Goal: Transaction & Acquisition: Purchase product/service

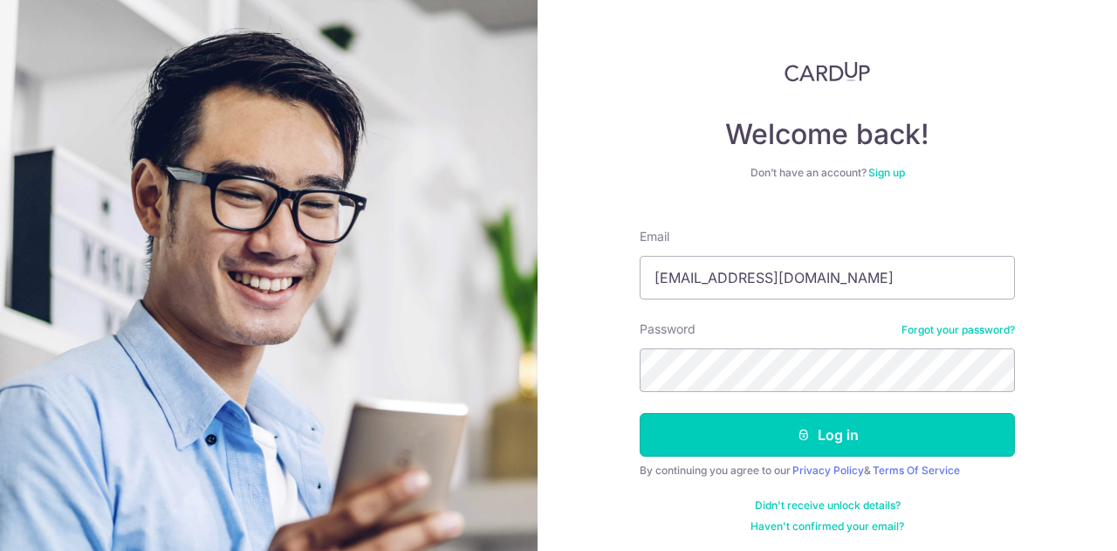
click at [769, 434] on button "Log in" at bounding box center [827, 435] width 375 height 44
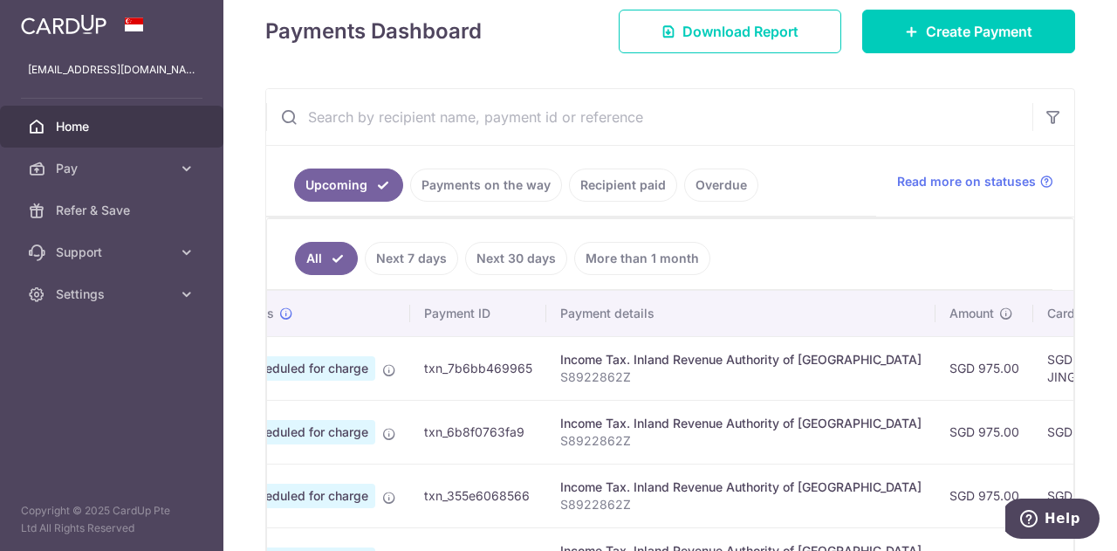
scroll to position [0, 70]
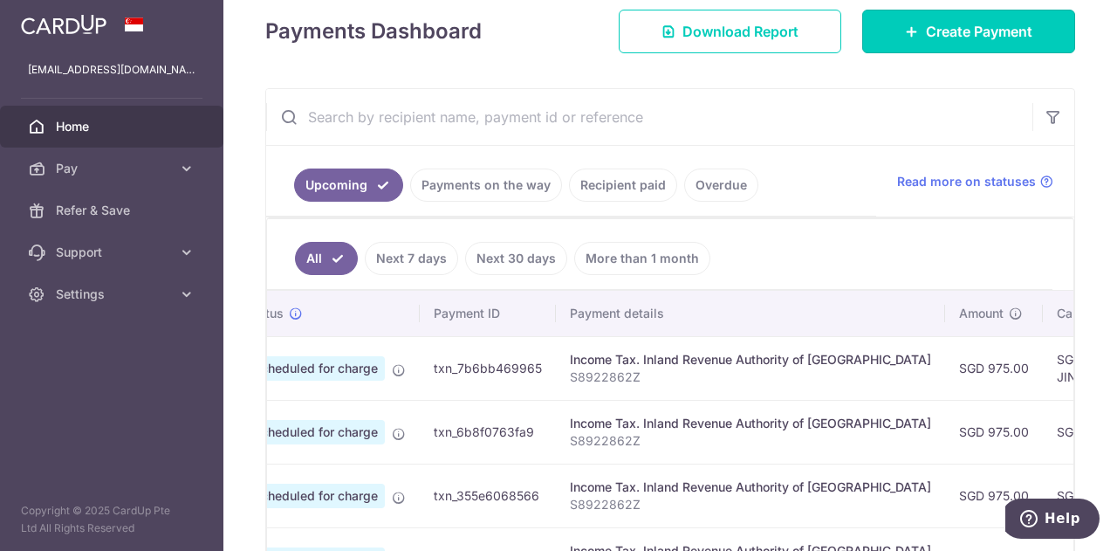
click at [958, 31] on span "Create Payment" at bounding box center [979, 31] width 106 height 21
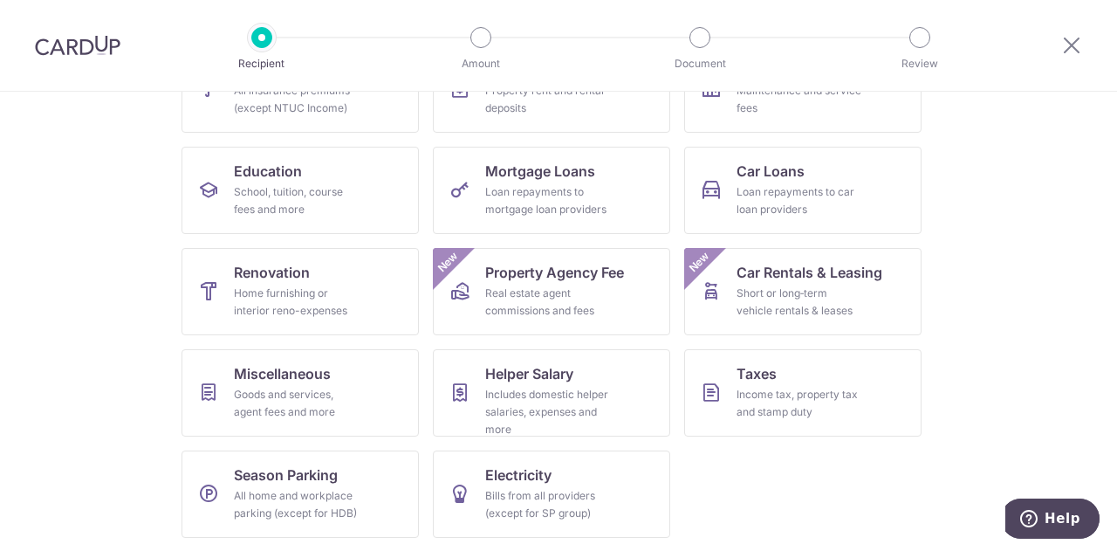
scroll to position [230, 0]
click at [764, 366] on span "Taxes" at bounding box center [757, 373] width 40 height 21
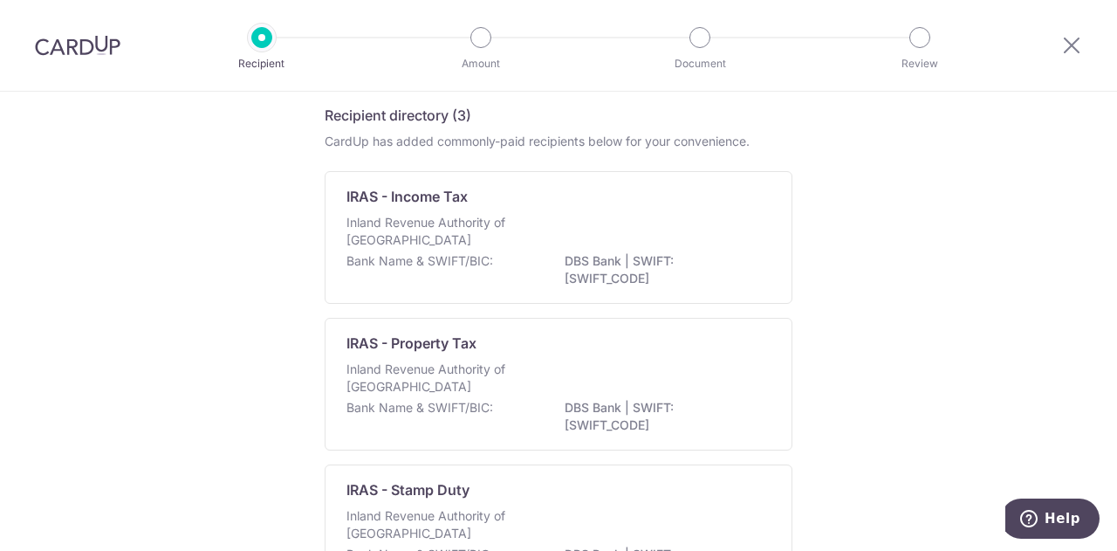
scroll to position [62, 0]
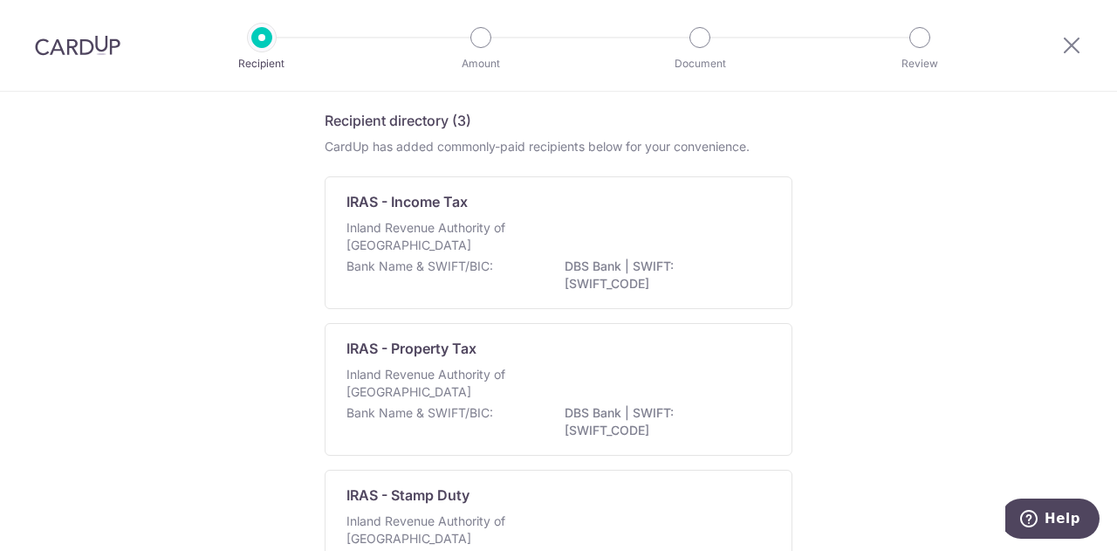
click at [657, 264] on p "DBS Bank | SWIFT: DBSSSGSGXXX" at bounding box center [663, 275] width 196 height 35
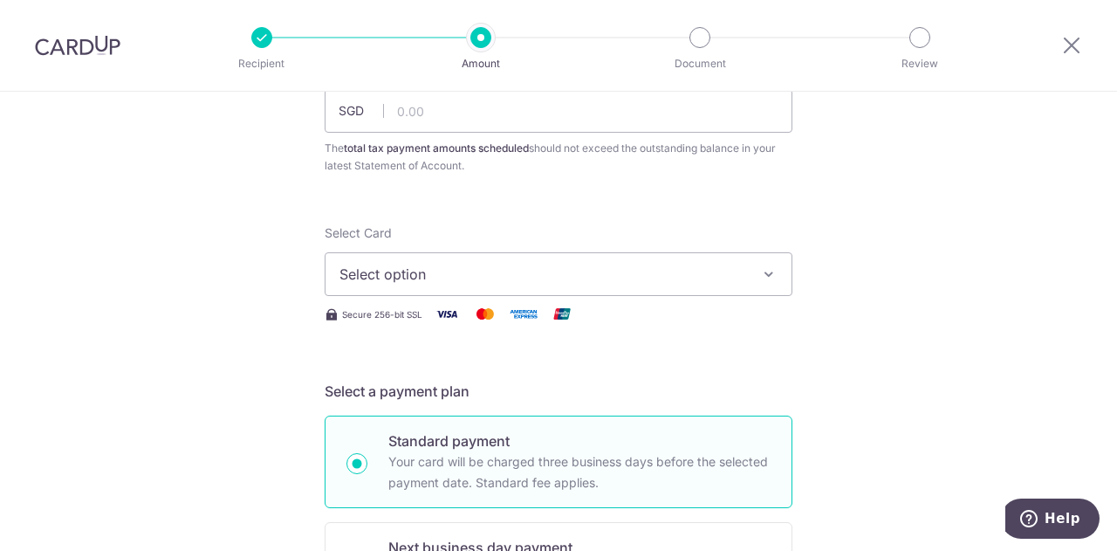
scroll to position [106, 0]
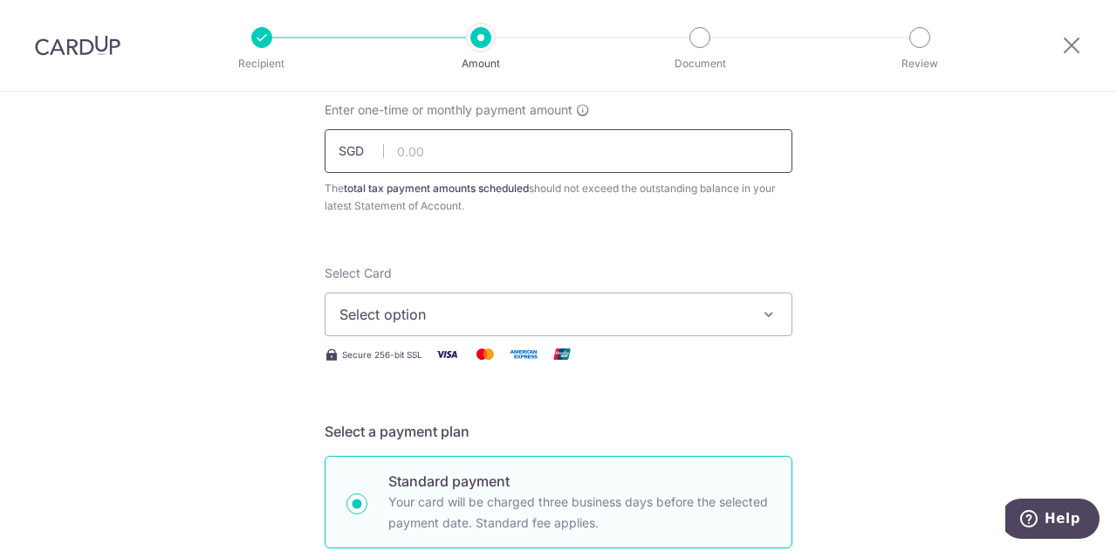
click at [531, 148] on input "text" at bounding box center [559, 151] width 468 height 44
type input "975.00"
click at [482, 303] on button "Select option" at bounding box center [559, 314] width 468 height 44
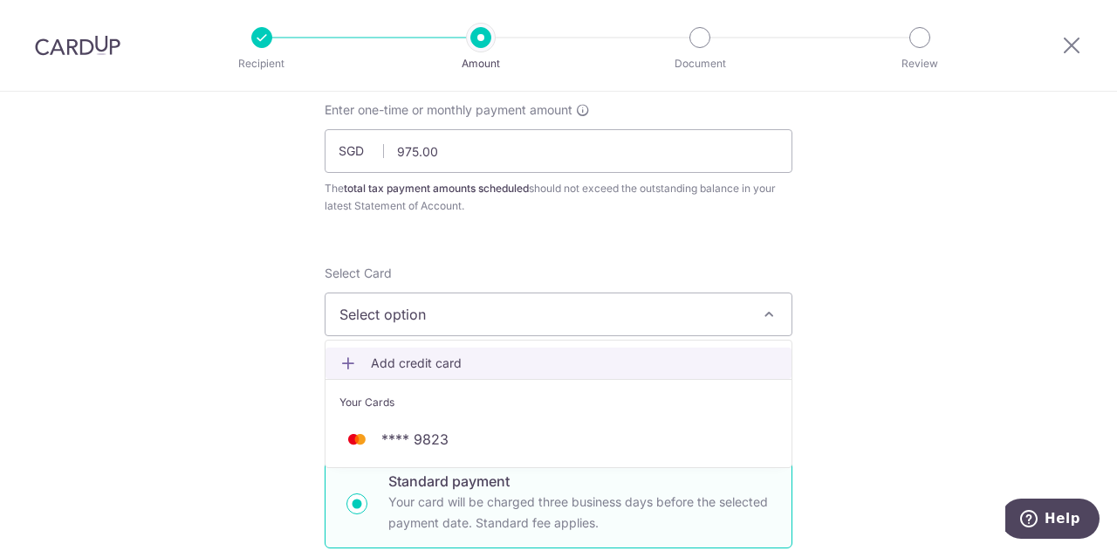
click at [442, 375] on link "Add credit card" at bounding box center [559, 362] width 466 height 31
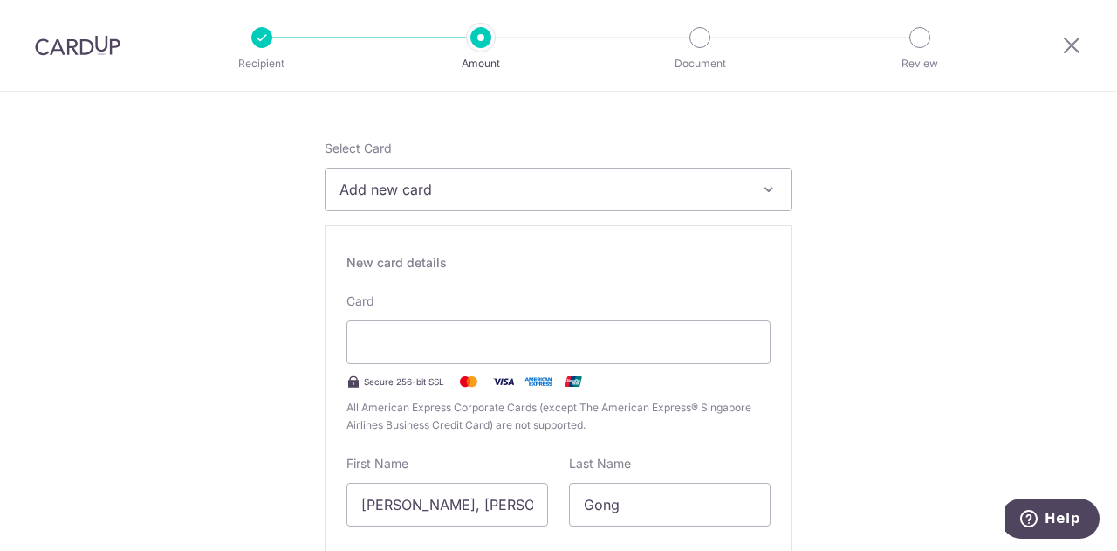
scroll to position [233, 0]
